Goal: Information Seeking & Learning: Understand process/instructions

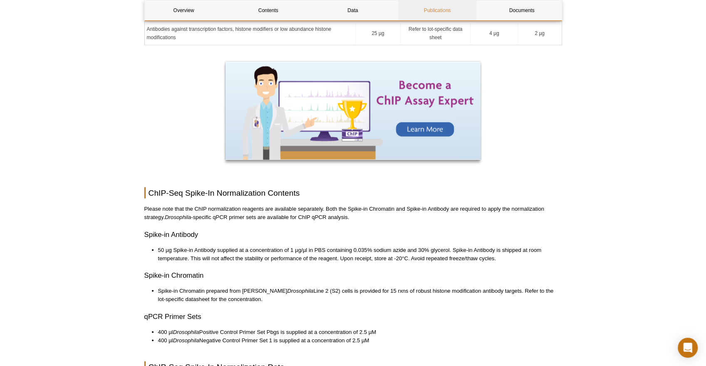
scroll to position [1179, 0]
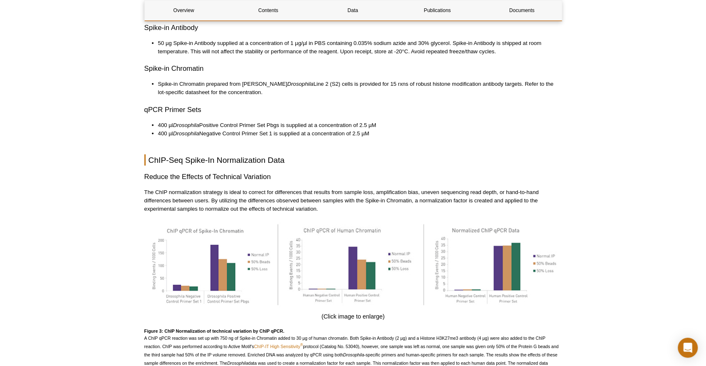
click at [215, 189] on p "The ChIP normalization strategy is ideal to correct for differences that result…" at bounding box center [353, 200] width 418 height 25
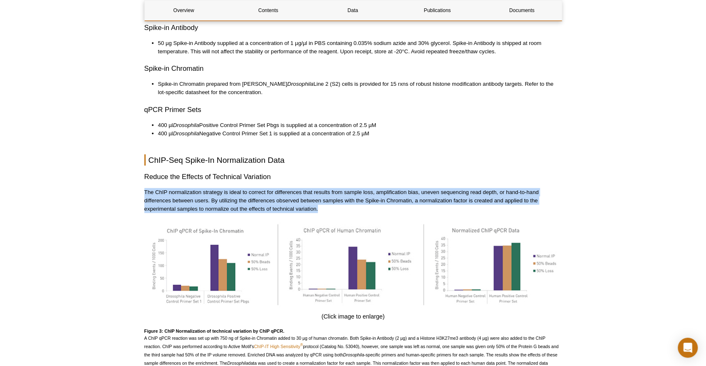
click at [215, 189] on p "The ChIP normalization strategy is ideal to correct for differences that result…" at bounding box center [353, 200] width 418 height 25
copy div "The ChIP normalization strategy is ideal to correct for differences that result…"
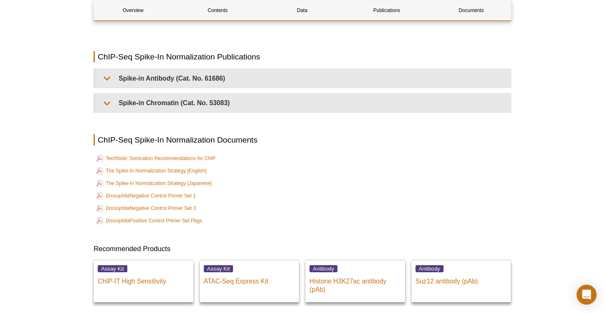
scroll to position [1759, 0]
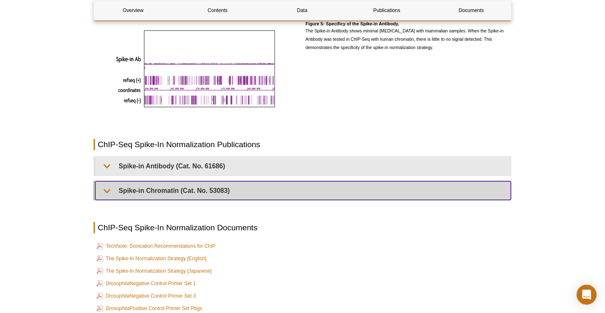
click at [148, 184] on summary "Spike-in Chromatin (Cat. No. 53083)" at bounding box center [303, 190] width 416 height 19
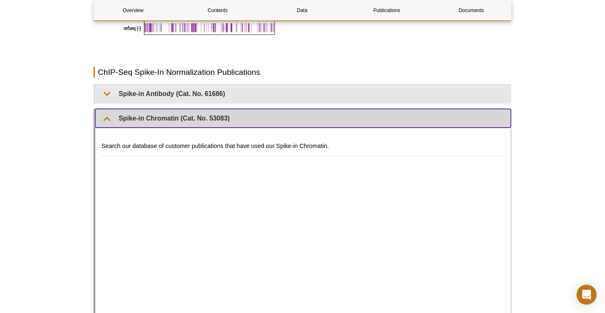
scroll to position [1874, 0]
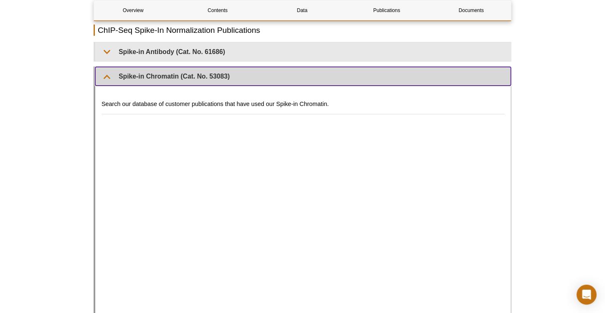
click at [150, 76] on summary "Spike-in Chromatin (Cat. No. 53083)" at bounding box center [303, 76] width 416 height 19
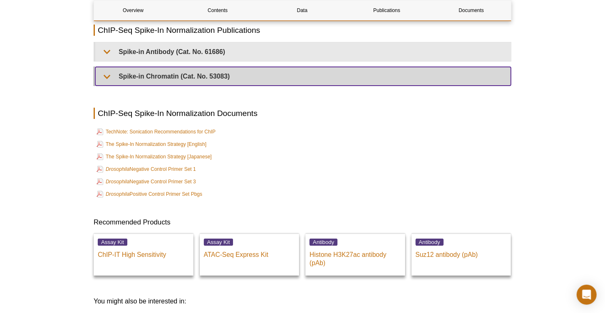
click at [150, 76] on summary "Spike-in Chromatin (Cat. No. 53083)" at bounding box center [303, 76] width 416 height 19
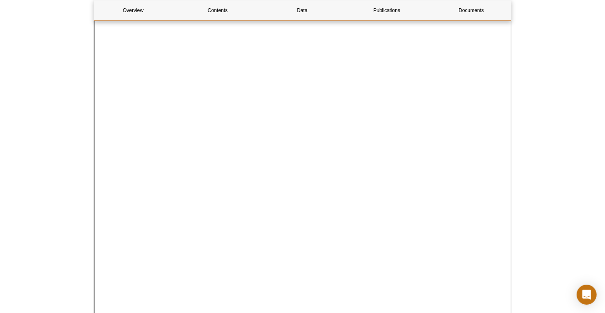
scroll to position [2099, 0]
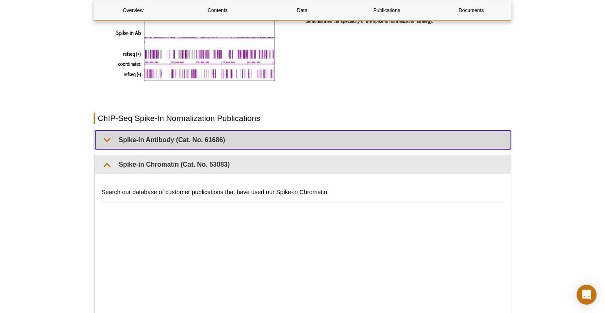
click at [137, 131] on summary "Spike-in Antibody (Cat. No. 61686)" at bounding box center [303, 140] width 416 height 19
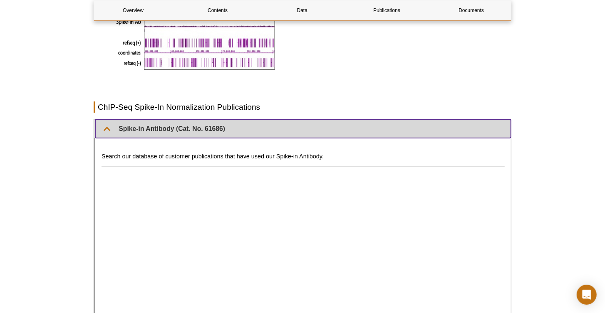
scroll to position [1790, 0]
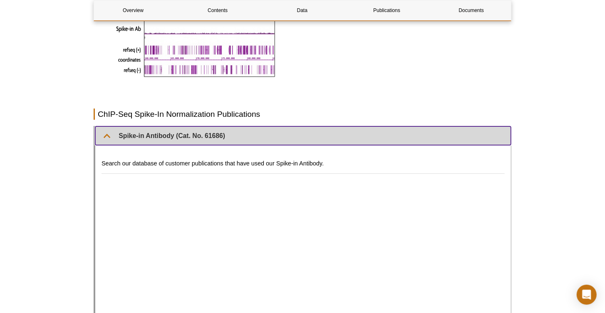
click at [109, 126] on summary "Spike-in Antibody (Cat. No. 61686)" at bounding box center [303, 135] width 416 height 19
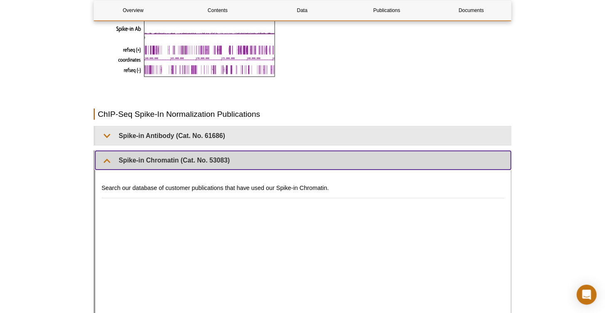
click at [106, 151] on summary "Spike-in Chromatin (Cat. No. 53083)" at bounding box center [303, 160] width 416 height 19
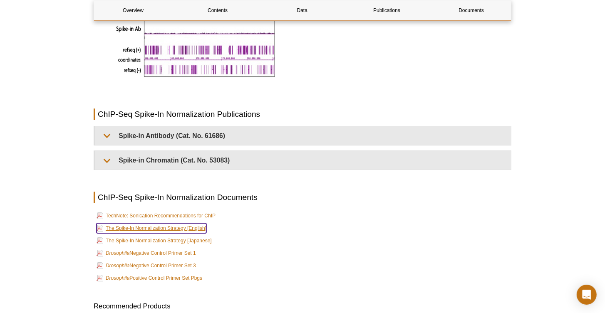
click at [166, 223] on link "The Spike-In Normalization Strategy [English]" at bounding box center [152, 228] width 110 height 10
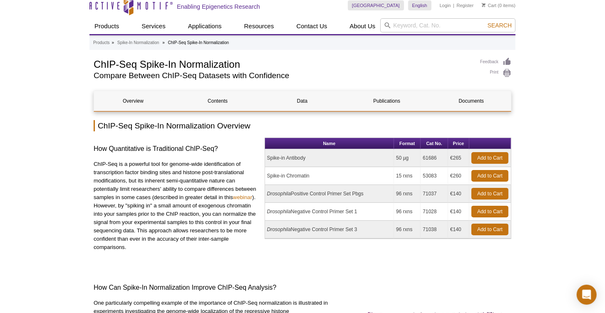
scroll to position [0, 0]
